Goal: Task Accomplishment & Management: Use online tool/utility

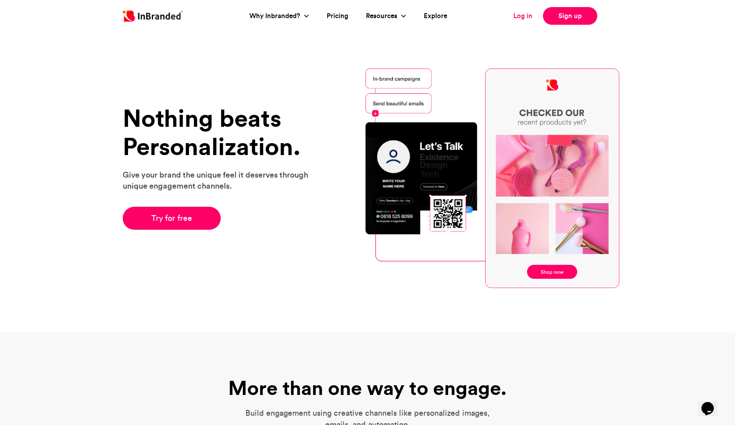
click at [518, 12] on link "Log in" at bounding box center [523, 16] width 19 height 10
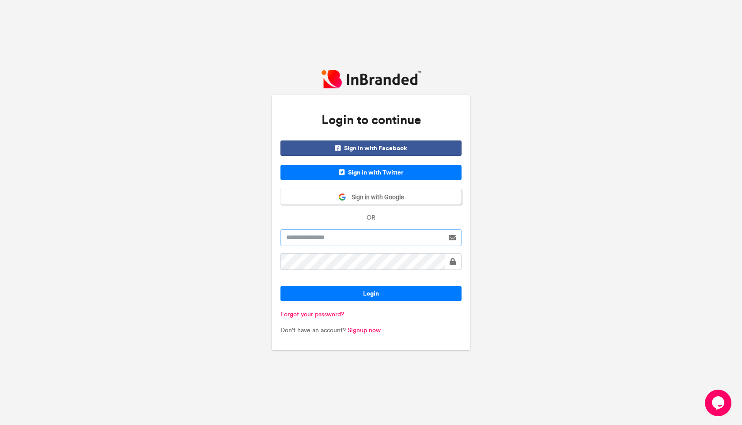
click at [410, 234] on input "text" at bounding box center [361, 237] width 163 height 17
type input "**********"
click at [402, 295] on button "Login" at bounding box center [370, 293] width 181 height 15
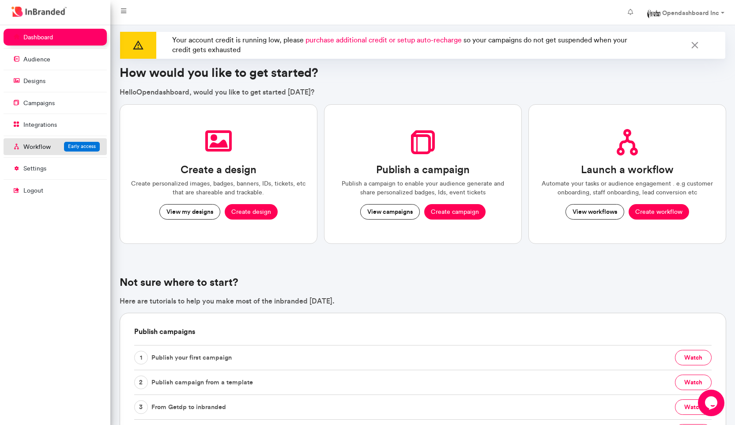
click at [60, 150] on link "Workflow Early access" at bounding box center [55, 146] width 103 height 17
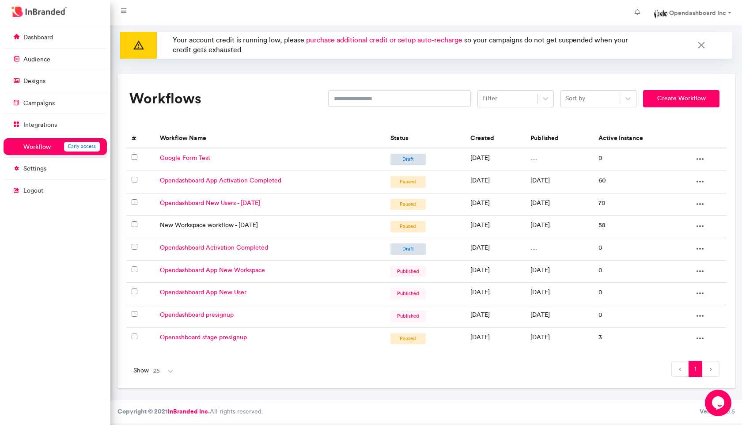
click at [222, 223] on link "New Workspace workflow - Dec 2024" at bounding box center [209, 225] width 98 height 8
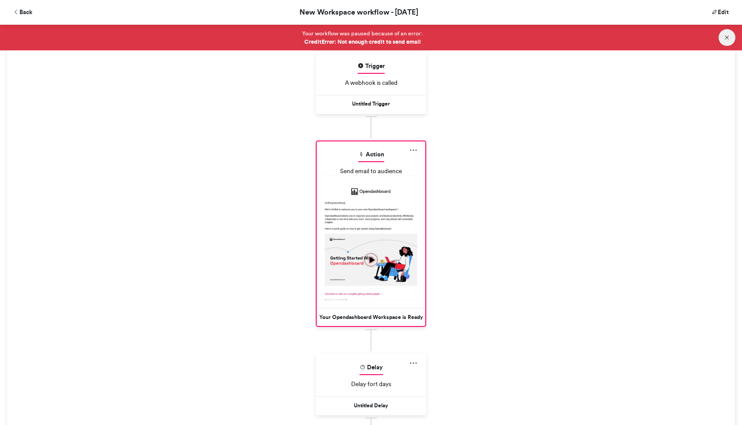
click at [405, 257] on img at bounding box center [453, 415] width 265 height 479
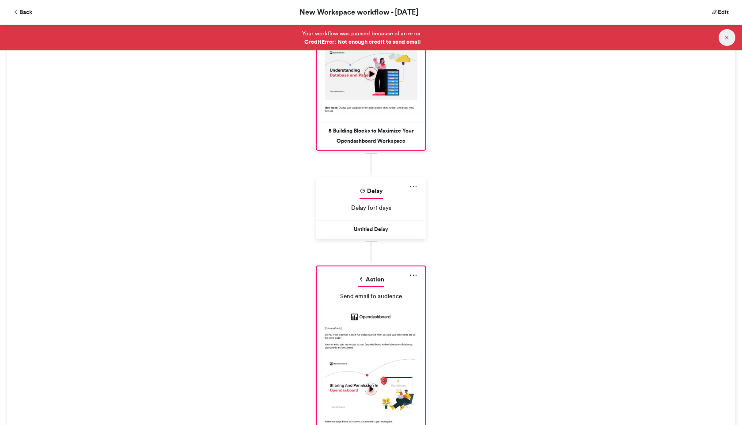
click at [371, 288] on div "Send email to audience" at bounding box center [371, 358] width 109 height 143
